Goal: Information Seeking & Learning: Learn about a topic

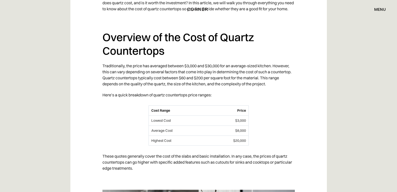
scroll to position [627, 0]
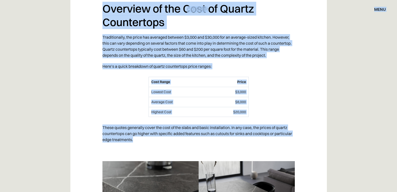
drag, startPoint x: 104, startPoint y: 15, endPoint x: 149, endPoint y: 144, distance: 137.4
click at [154, 68] on p "Here’s a quick breakdown of quartz countertops price ranges:" at bounding box center [199, 66] width 192 height 11
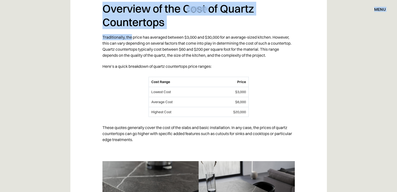
drag, startPoint x: 105, startPoint y: 15, endPoint x: 131, endPoint y: 40, distance: 37.1
click at [132, 26] on h2 "Overview of the Cost of Quartz Countertops" at bounding box center [199, 15] width 192 height 27
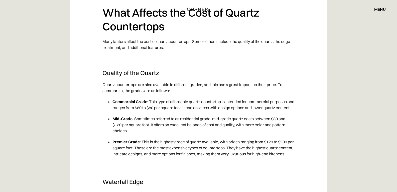
scroll to position [927, 0]
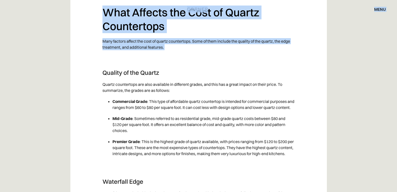
drag, startPoint x: 106, startPoint y: 15, endPoint x: 126, endPoint y: 65, distance: 53.6
drag, startPoint x: 118, startPoint y: 32, endPoint x: 108, endPoint y: 23, distance: 13.7
click at [118, 32] on h2 "What Affects the Cost of Quartz Countertops" at bounding box center [199, 19] width 192 height 27
click at [101, 16] on div "Shop Kitchens Shop Kitchens How it works How it works Projects Projects Inspira…" at bounding box center [198, 9] width 397 height 19
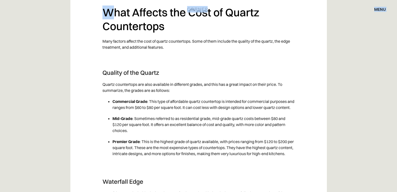
drag, startPoint x: 104, startPoint y: 17, endPoint x: 113, endPoint y: 21, distance: 10.2
click at [113, 20] on h2 "What Affects the Cost of Quartz Countertops" at bounding box center [199, 19] width 192 height 27
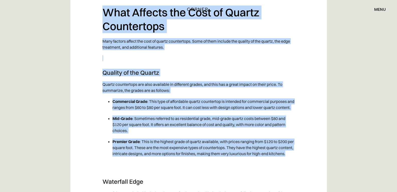
drag, startPoint x: 108, startPoint y: 19, endPoint x: 181, endPoint y: 174, distance: 171.6
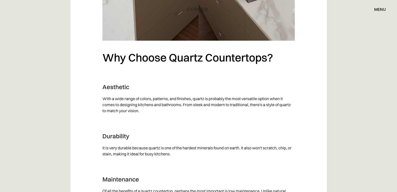
scroll to position [1880, 0]
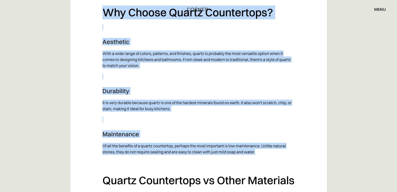
drag, startPoint x: 104, startPoint y: 27, endPoint x: 266, endPoint y: 169, distance: 215.8
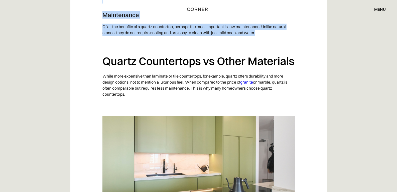
scroll to position [2005, 0]
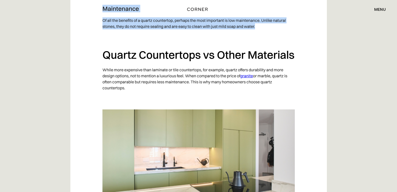
copy div "Why Choose Quartz Countertops? ‍ Aesthetic With a wide range of colors, pattern…"
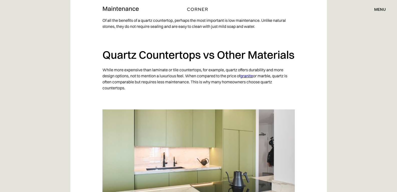
click at [110, 62] on h2 "Quartz Countertops vs Other Materials" at bounding box center [199, 55] width 192 height 14
drag, startPoint x: 106, startPoint y: 72, endPoint x: 147, endPoint y: 112, distance: 57.1
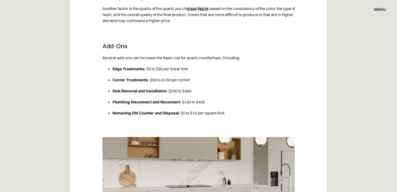
scroll to position [1178, 0]
